Goal: Task Accomplishment & Management: Use online tool/utility

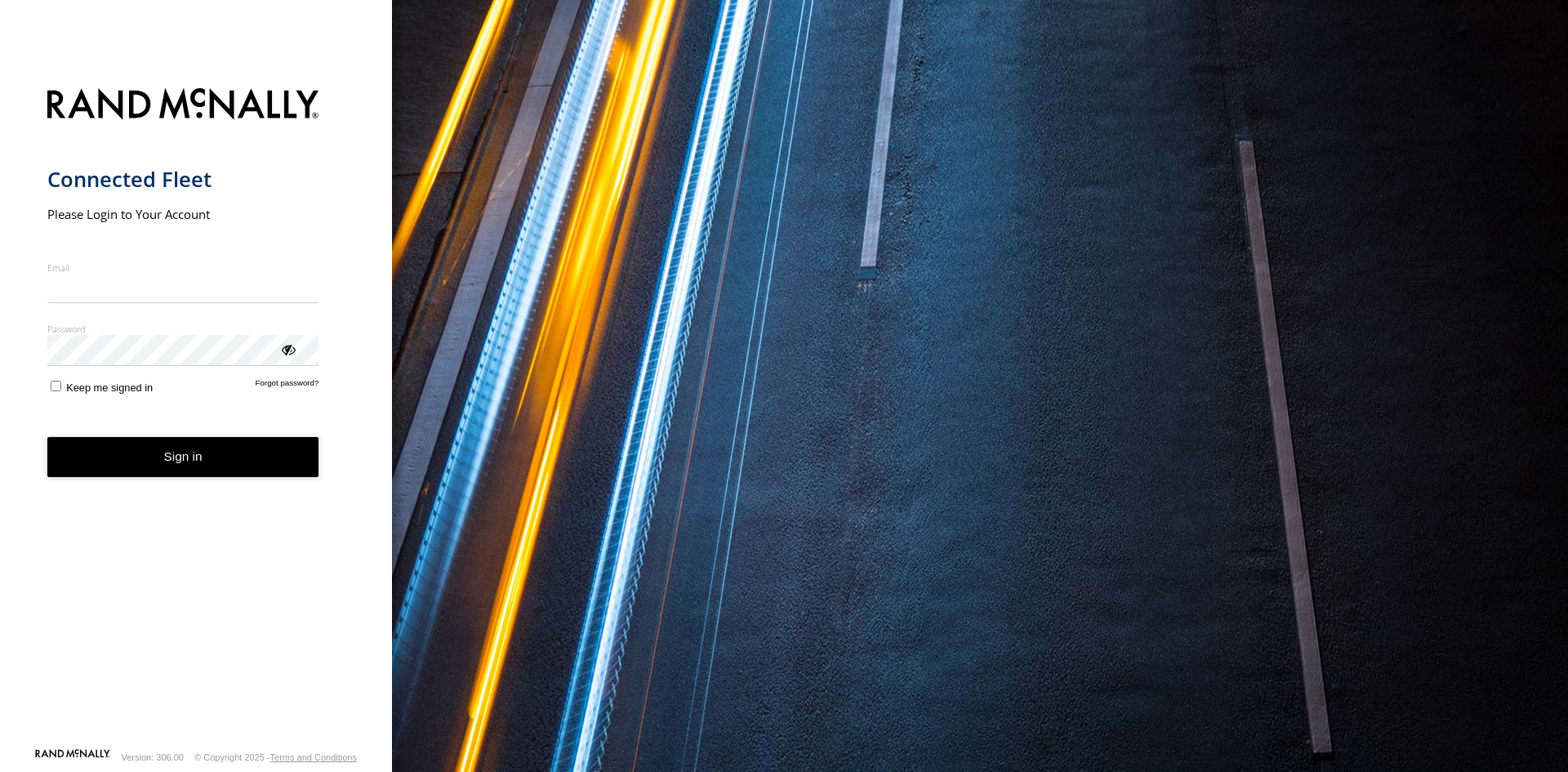
type input "**********"
click at [155, 472] on button "Sign in" at bounding box center [183, 457] width 272 height 40
